Goal: Find specific page/section

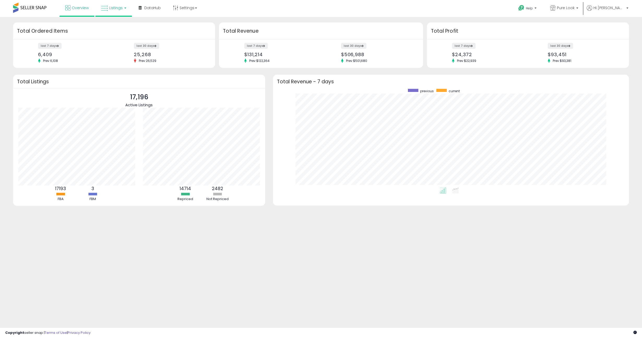
scroll to position [99, 345]
click at [113, 9] on span "Listings" at bounding box center [116, 7] width 14 height 5
click at [125, 47] on icon at bounding box center [118, 46] width 27 height 8
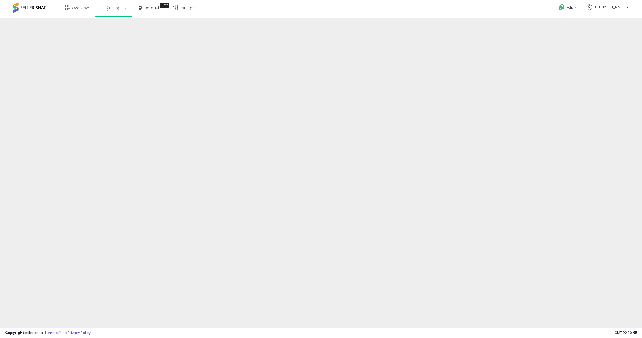
click at [114, 7] on span "Listings" at bounding box center [116, 7] width 14 height 5
click at [118, 9] on span "Listings" at bounding box center [116, 7] width 14 height 5
